Goal: Information Seeking & Learning: Learn about a topic

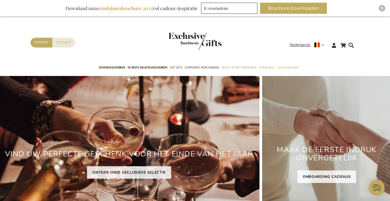
click at [241, 64] on link "Select Keuze Cadeaubon" at bounding box center [239, 67] width 34 height 13
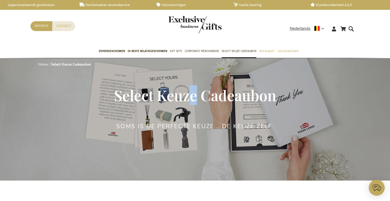
click at [193, 96] on span "Select Keuze Cadeaubon" at bounding box center [195, 95] width 162 height 20
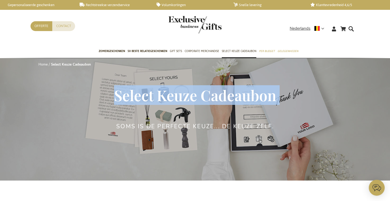
click at [193, 96] on span "Select Keuze Cadeaubon" at bounding box center [195, 95] width 162 height 20
click at [187, 23] on img "store logo" at bounding box center [194, 25] width 53 height 18
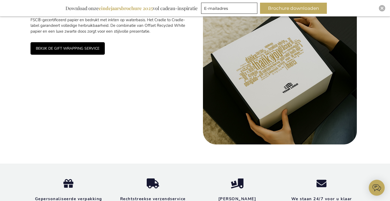
scroll to position [923, 0]
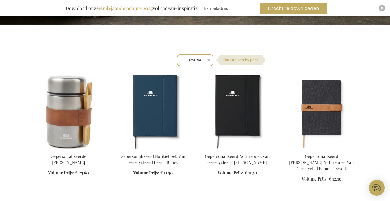
scroll to position [171, 0]
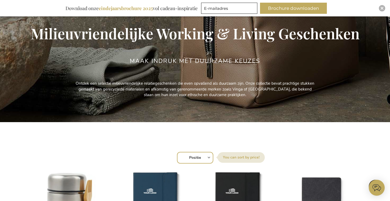
scroll to position [57, 0]
